Goal: Register for event/course

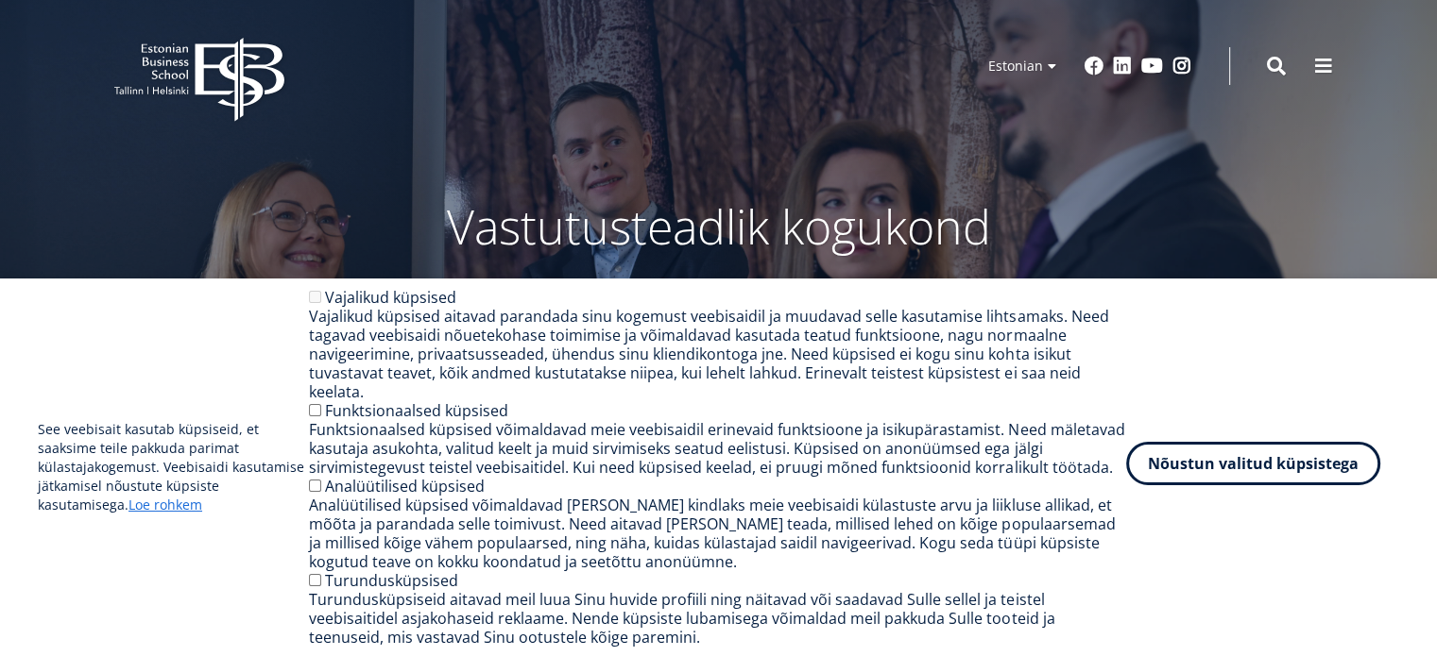
click at [1225, 478] on button "Nõustun valitud küpsistega" at bounding box center [1253, 463] width 254 height 43
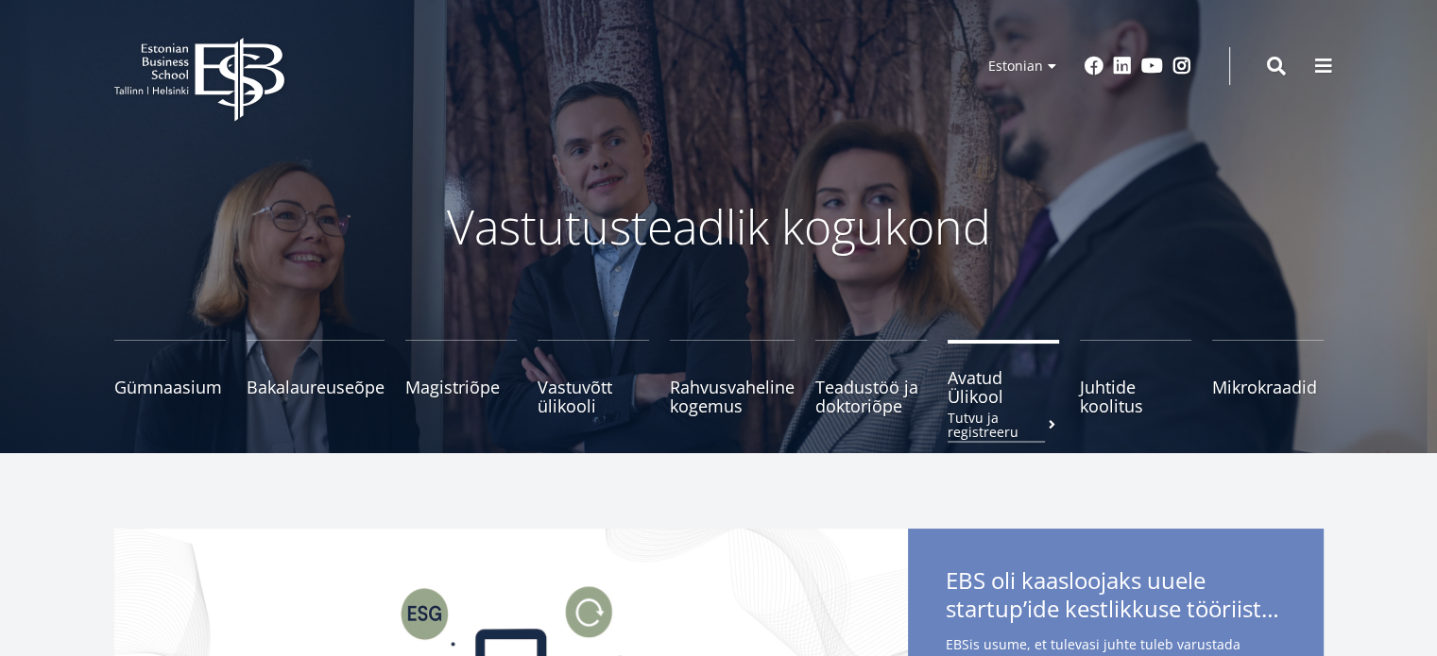
click at [983, 426] on small "Tutvu ja registreeru" at bounding box center [1002, 425] width 111 height 28
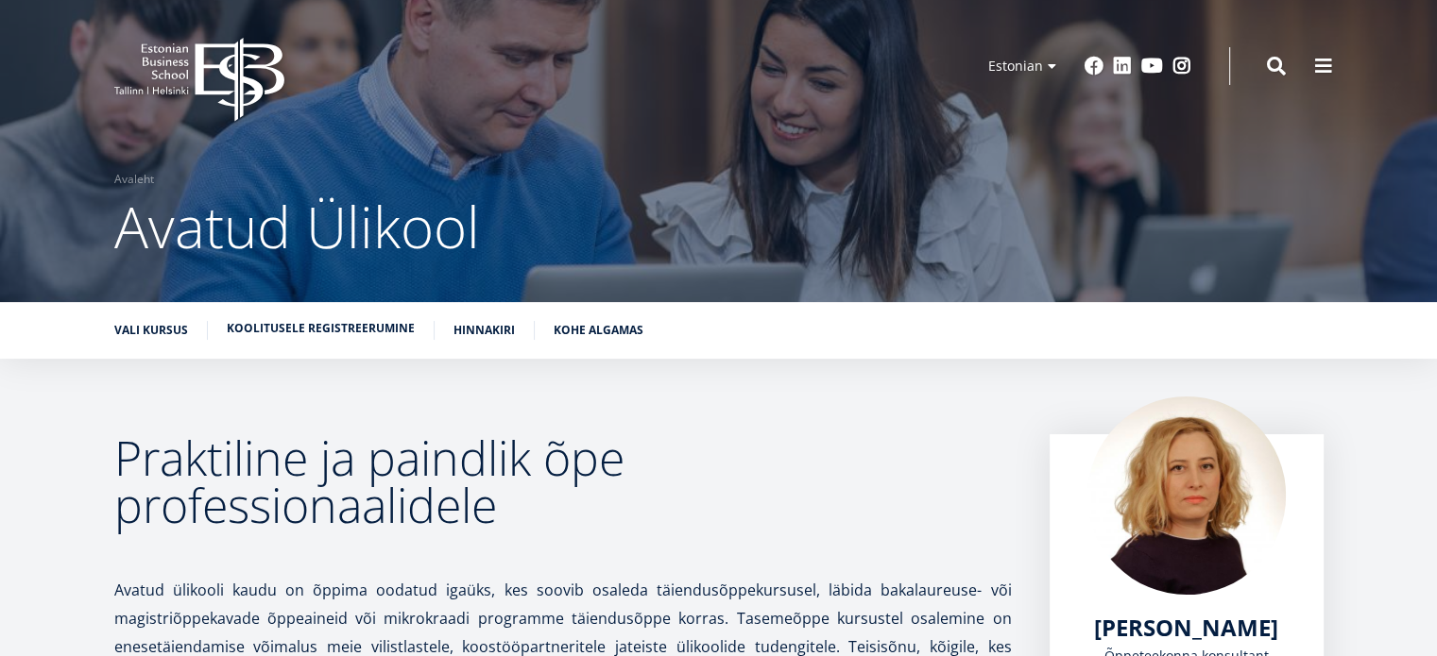
click at [310, 330] on link "Koolitusele registreerumine" at bounding box center [321, 328] width 188 height 19
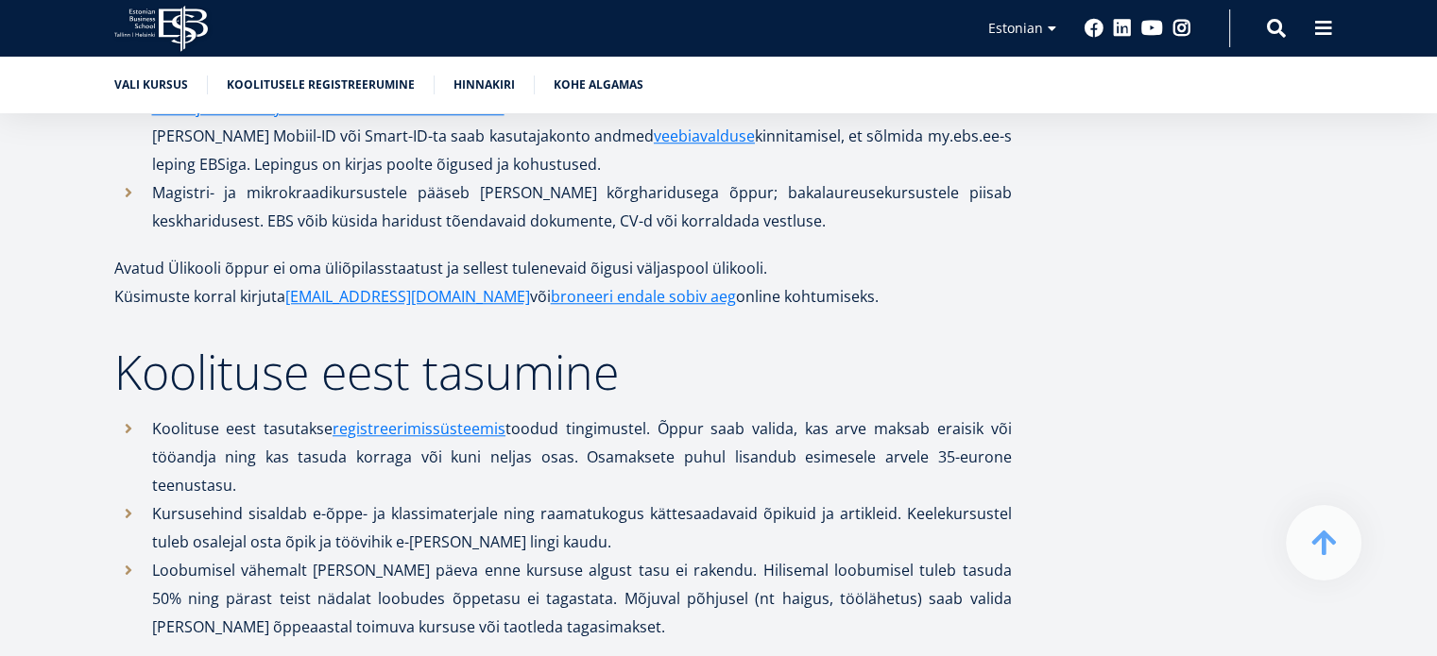
scroll to position [1567, 0]
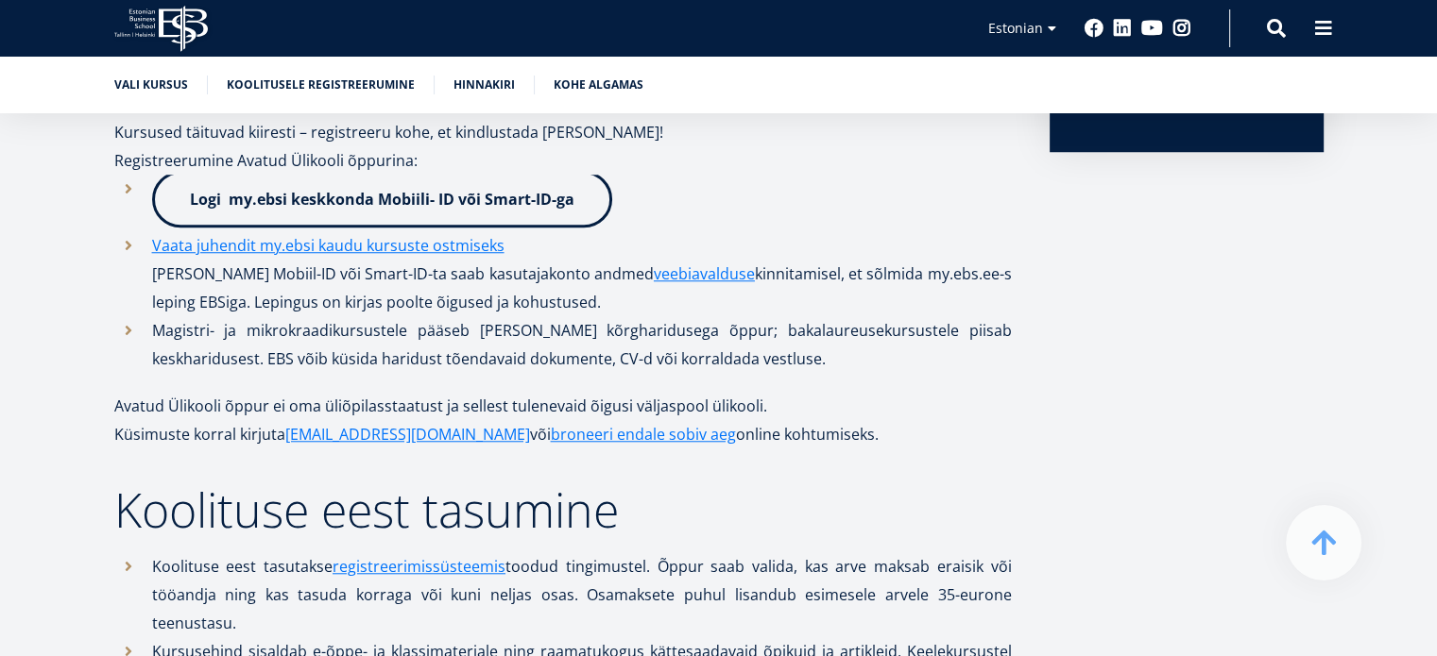
click at [514, 171] on link "Logi my.ebsi keskkonda Mobiili- ID või Smart-ID-ga" at bounding box center [382, 199] width 460 height 57
click at [145, 81] on link "Vali kursus" at bounding box center [151, 83] width 74 height 19
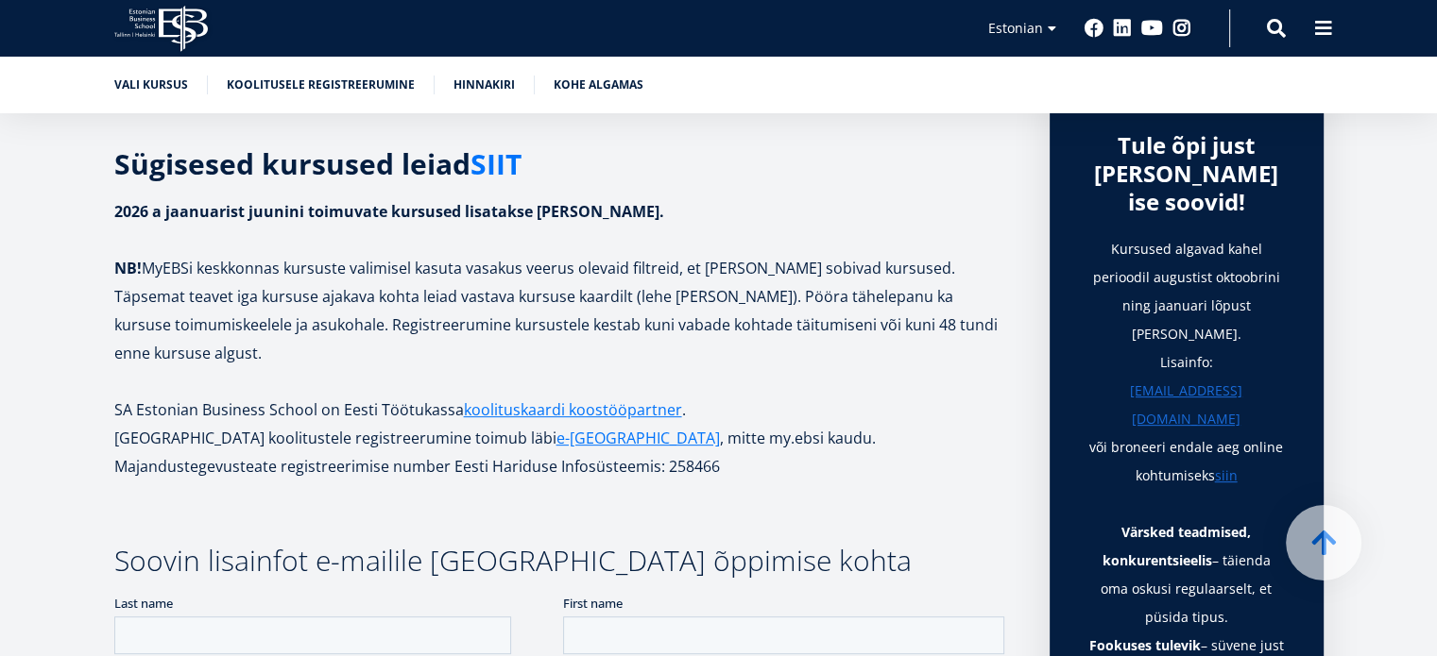
click at [503, 161] on link "SIIT" at bounding box center [495, 164] width 51 height 28
